Goal: Navigation & Orientation: Find specific page/section

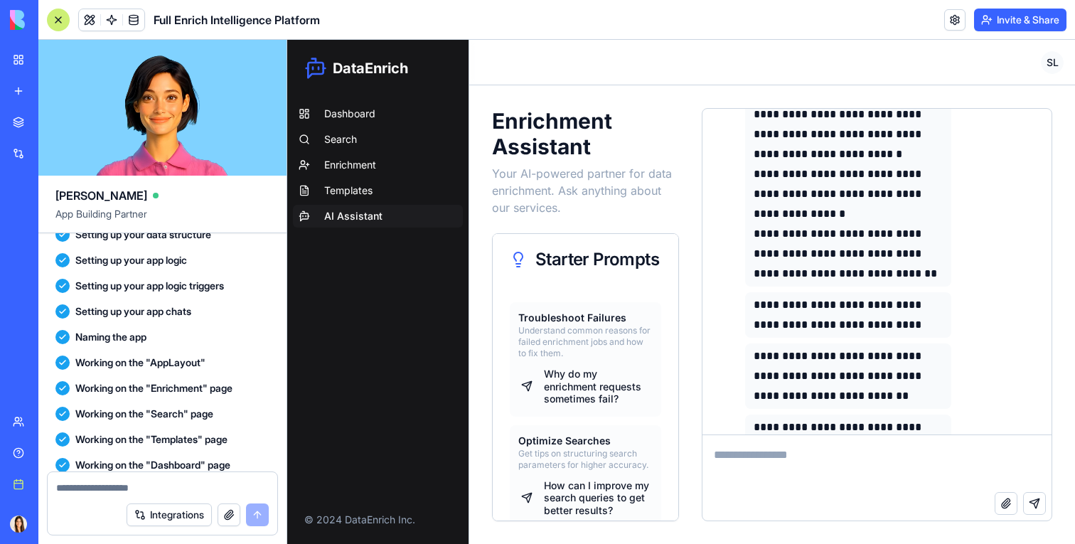
scroll to position [581, 0]
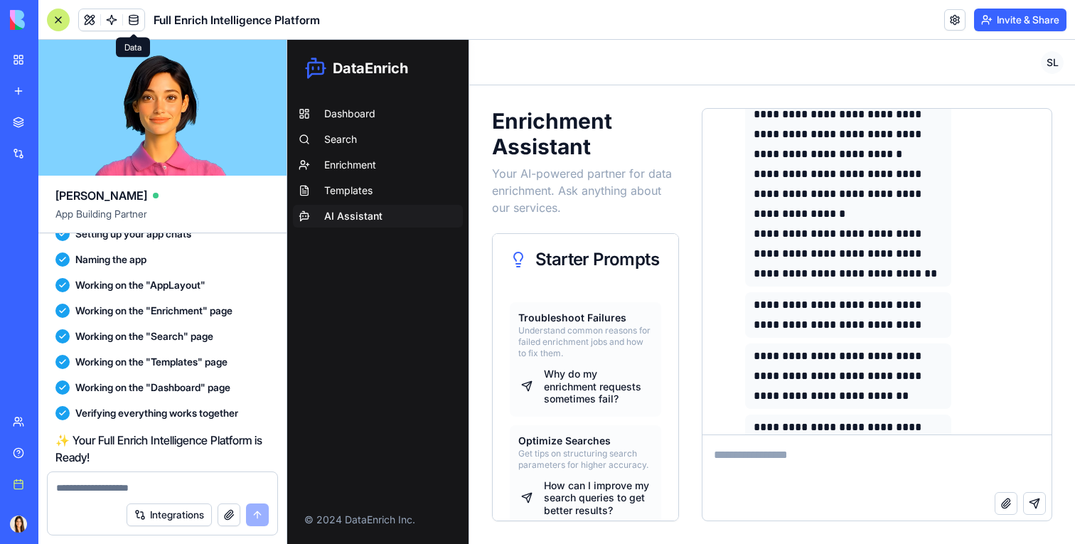
click at [131, 26] on link at bounding box center [133, 19] width 21 height 21
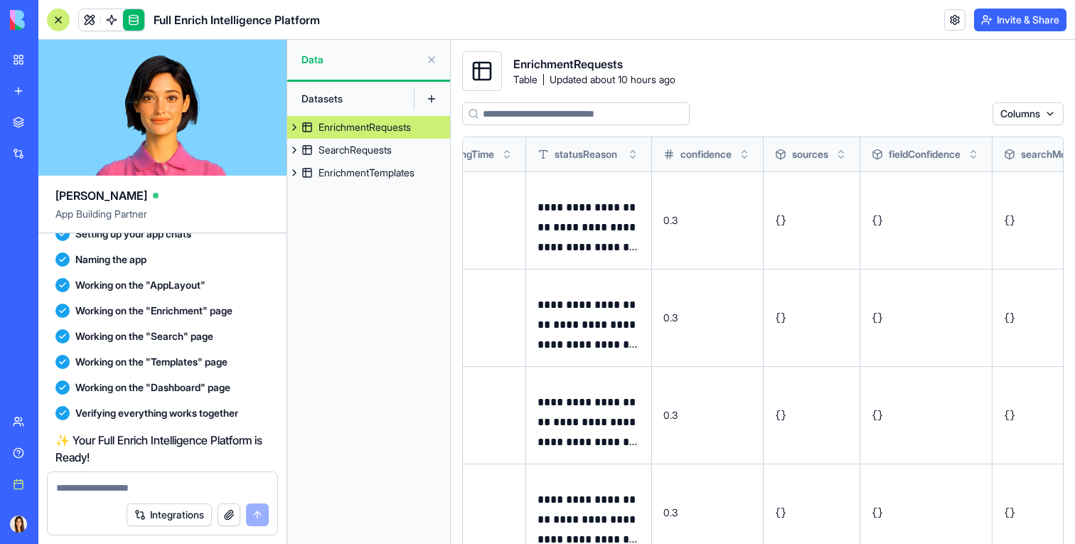
scroll to position [0, 926]
click at [740, 326] on td "0.3" at bounding box center [705, 317] width 112 height 97
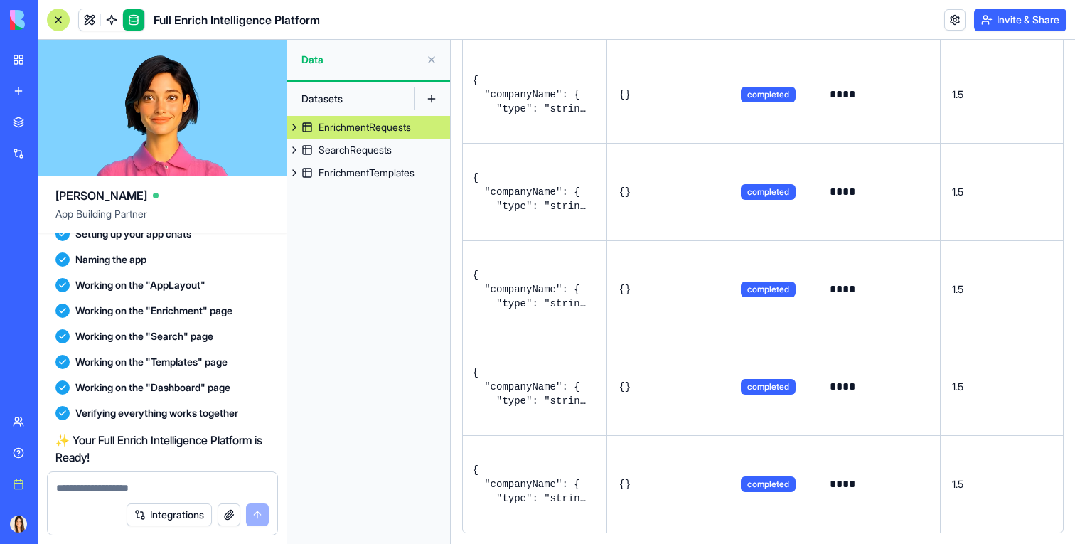
scroll to position [0, 0]
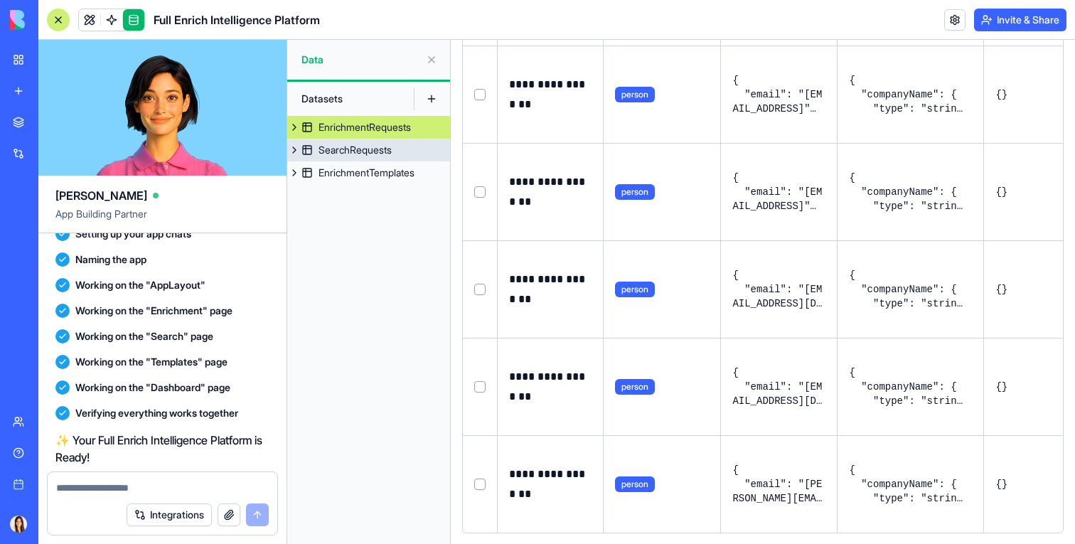
click at [346, 162] on link "EnrichmentTemplates" at bounding box center [368, 172] width 163 height 23
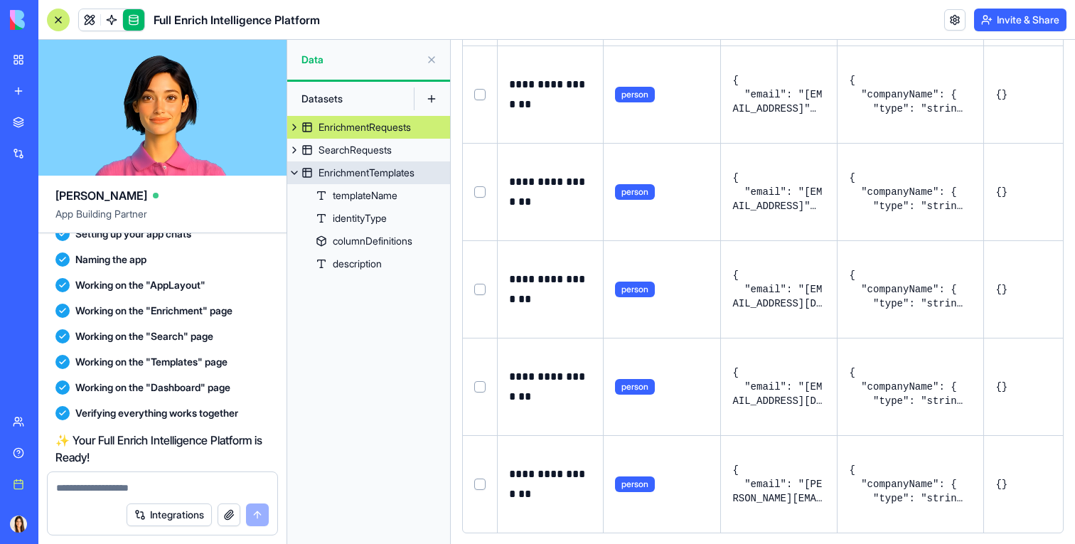
scroll to position [788, 0]
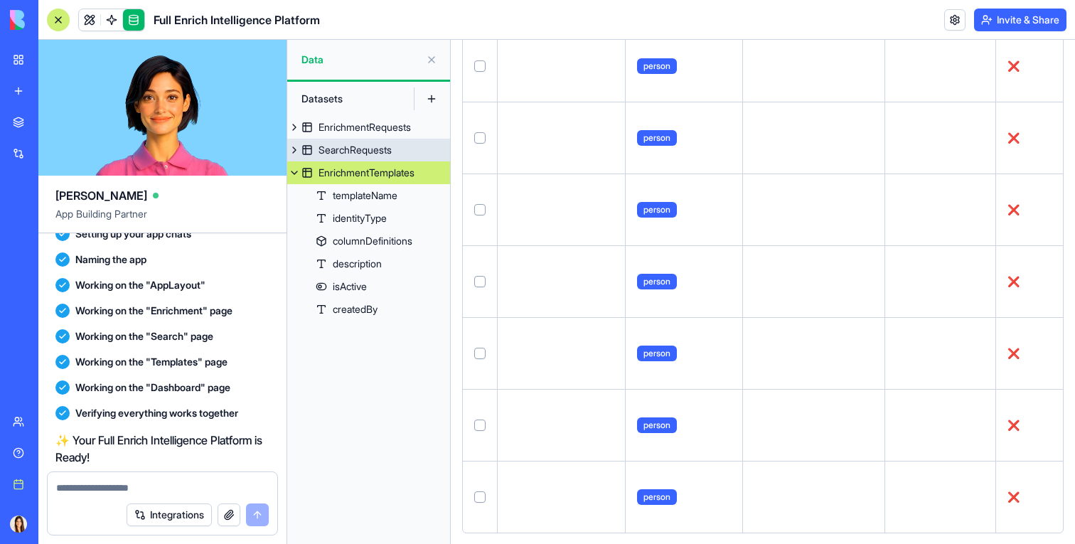
click at [346, 150] on div "SearchRequests" at bounding box center [355, 150] width 73 height 14
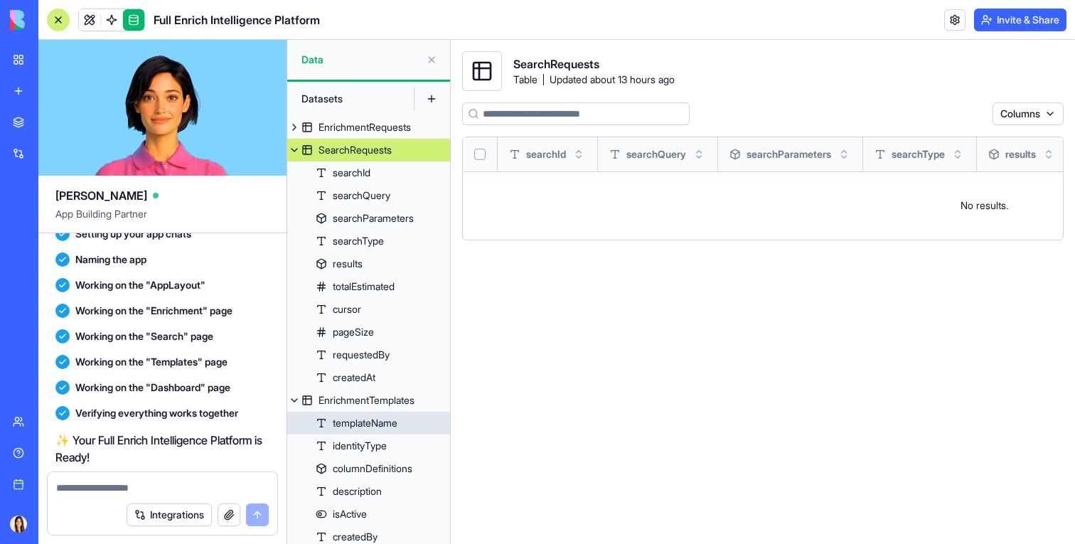
click at [356, 412] on link "templateName" at bounding box center [368, 423] width 163 height 23
click at [357, 400] on div "EnrichmentTemplates" at bounding box center [367, 400] width 96 height 14
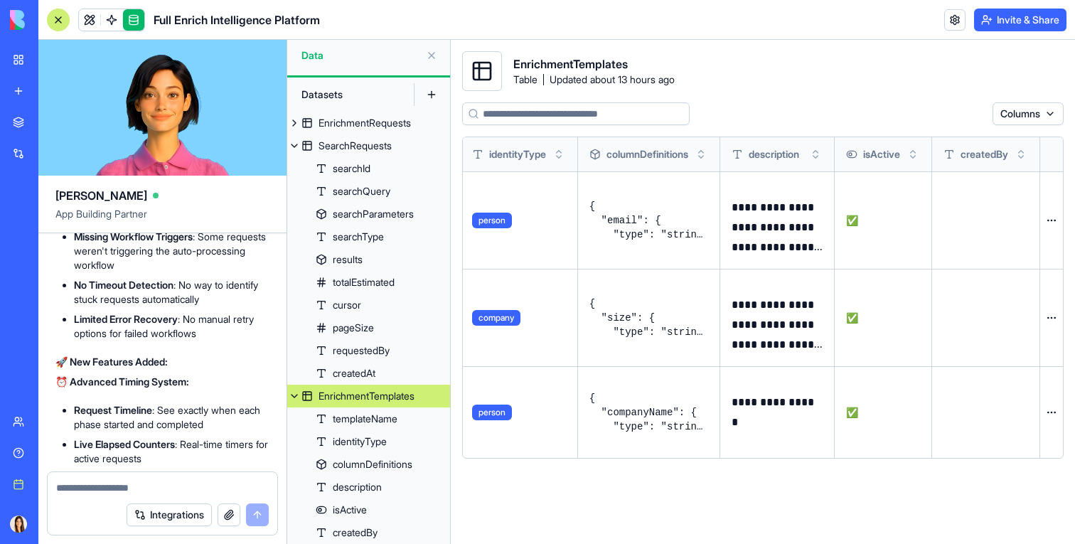
scroll to position [14759, 0]
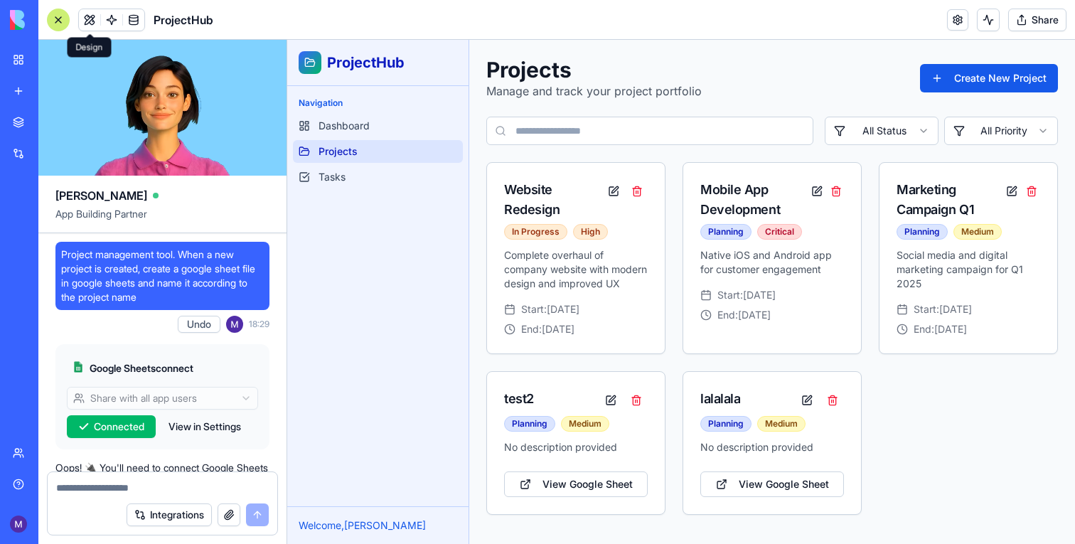
scroll to position [342, 0]
